Goal: Task Accomplishment & Management: Manage account settings

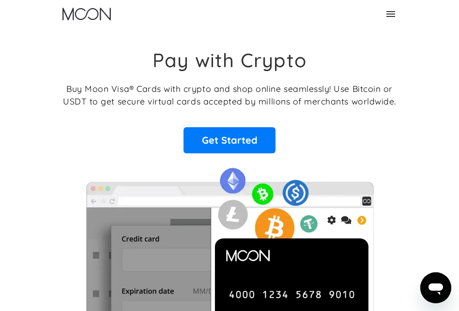
click at [385, 12] on icon at bounding box center [391, 14] width 12 height 12
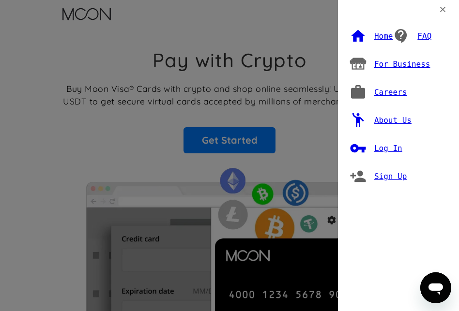
click at [381, 147] on div "Log In" at bounding box center [388, 149] width 28 height 10
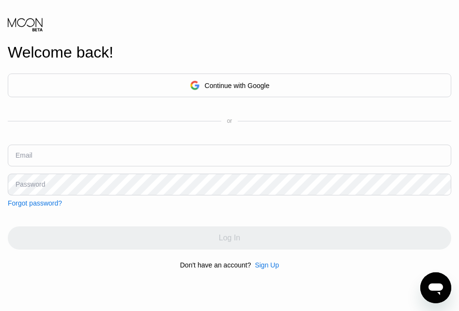
click at [74, 157] on input "text" at bounding box center [229, 156] width 443 height 22
click at [132, 81] on div "Continue with Google" at bounding box center [229, 86] width 443 height 24
